Goal: Task Accomplishment & Management: Complete application form

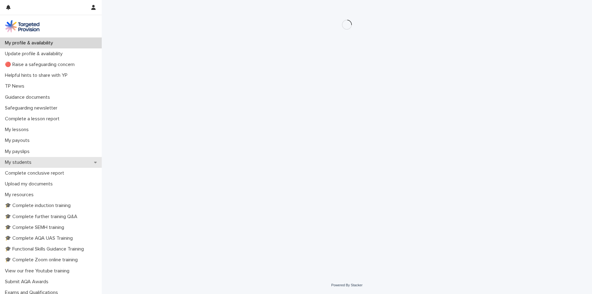
click at [88, 163] on div "My students" at bounding box center [51, 162] width 102 height 11
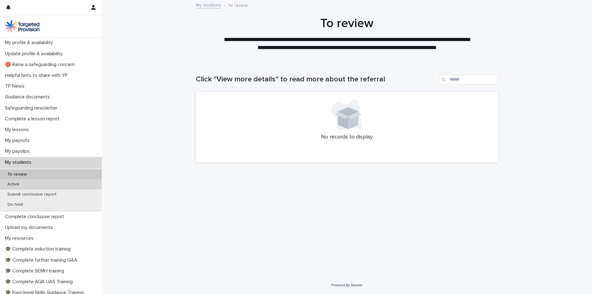
click at [79, 183] on div "Active" at bounding box center [51, 184] width 102 height 10
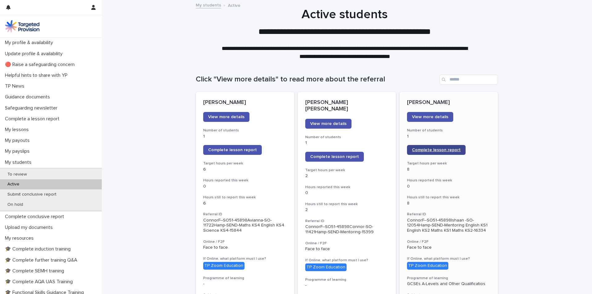
click at [412, 149] on span "Complete lesson report" at bounding box center [436, 150] width 49 height 4
